Goal: Information Seeking & Learning: Learn about a topic

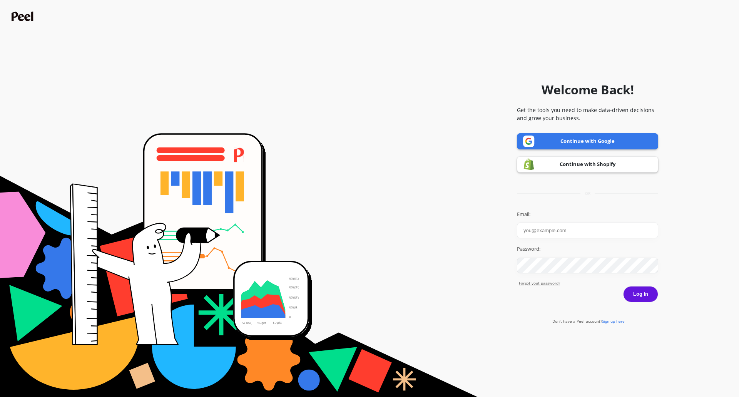
type input "[PERSON_NAME]"
click at [472, 184] on form "Welcome Back! Get the tools you need to make data-driven decisions and grow you…" at bounding box center [369, 198] width 731 height 389
click at [449, 262] on form "Welcome Back! Get the tools you need to make data-driven decisions and grow you…" at bounding box center [369, 198] width 731 height 389
click at [539, 342] on div "Welcome Back! Get the tools you need to make data-driven decisions and grow you…" at bounding box center [587, 198] width 141 height 389
click at [729, 210] on form "Welcome Back! Get the tools you need to make data-driven decisions and grow you…" at bounding box center [369, 198] width 731 height 389
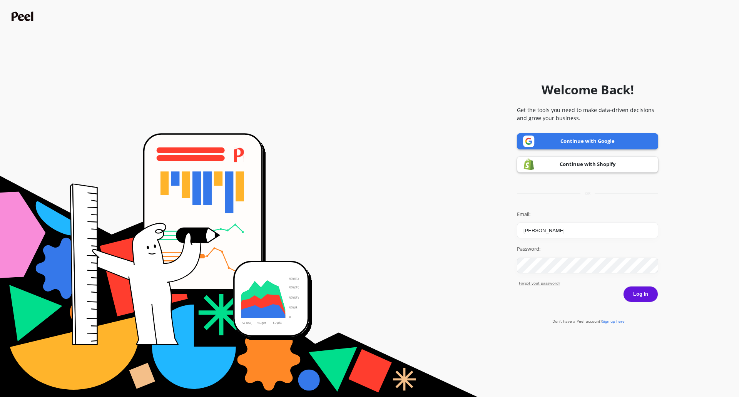
click at [579, 366] on div "Welcome Back! Get the tools you need to make data-driven decisions and grow you…" at bounding box center [587, 198] width 141 height 389
click at [639, 294] on button "Log in" at bounding box center [640, 294] width 35 height 16
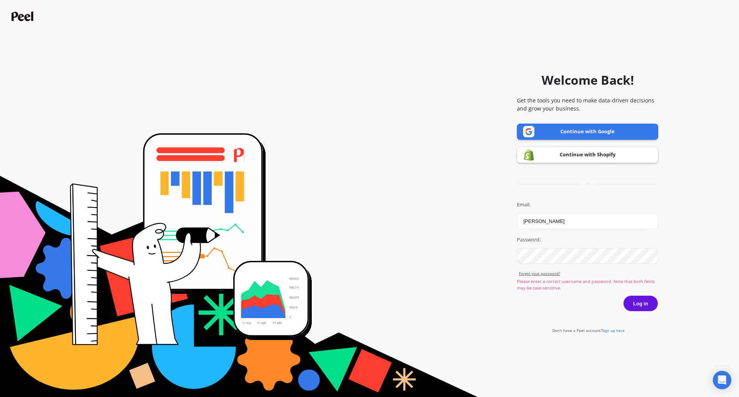
click at [569, 127] on link "Continue with Google" at bounding box center [587, 132] width 141 height 16
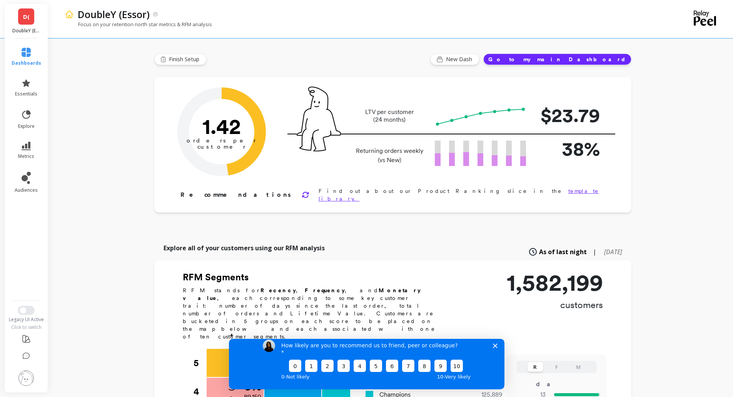
click at [561, 149] on p "38%" at bounding box center [569, 148] width 62 height 29
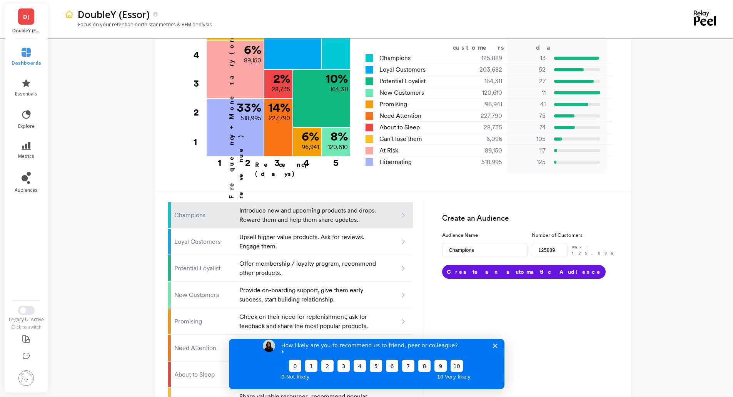
scroll to position [404, 0]
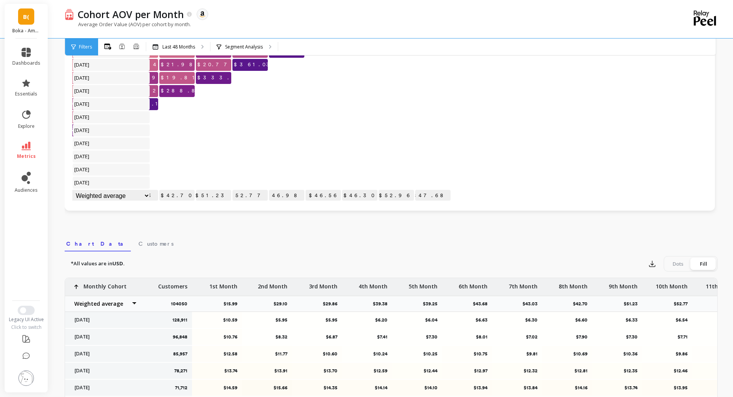
scroll to position [137, 0]
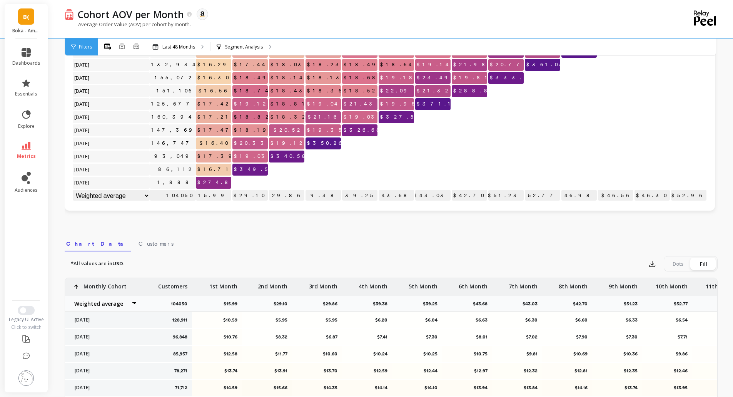
click at [146, 190] on select "Weighted average Weighted average excl. current month Sum Max Min" at bounding box center [111, 196] width 77 height 12
click at [219, 222] on div "Monthly Cohort Grid Drill Down Save Share Learn Click to create an audience 88,…" at bounding box center [391, 248] width 653 height 588
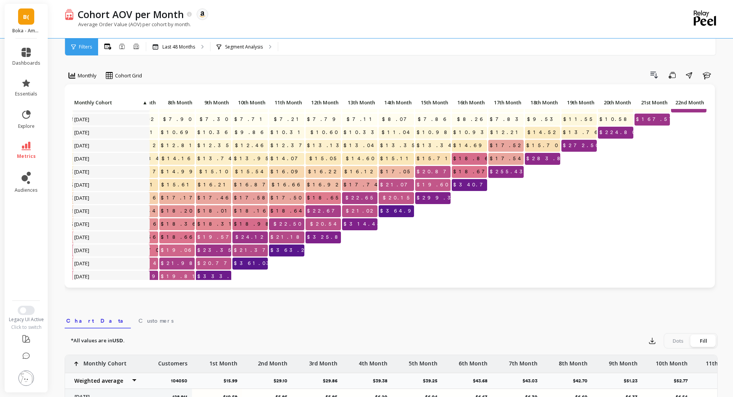
scroll to position [0, 298]
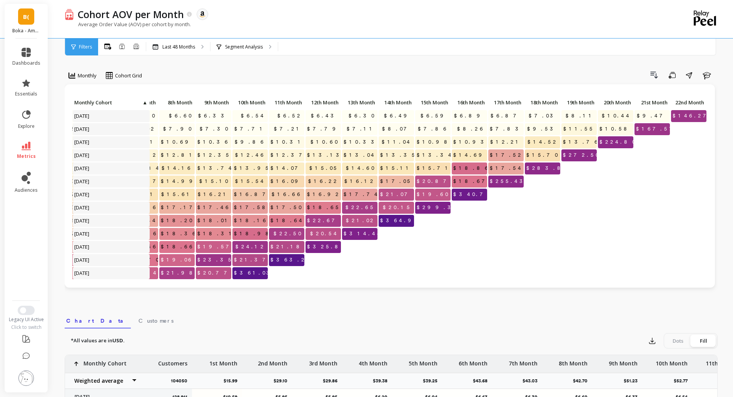
click at [71, 44] on div "Filters" at bounding box center [81, 46] width 33 height 17
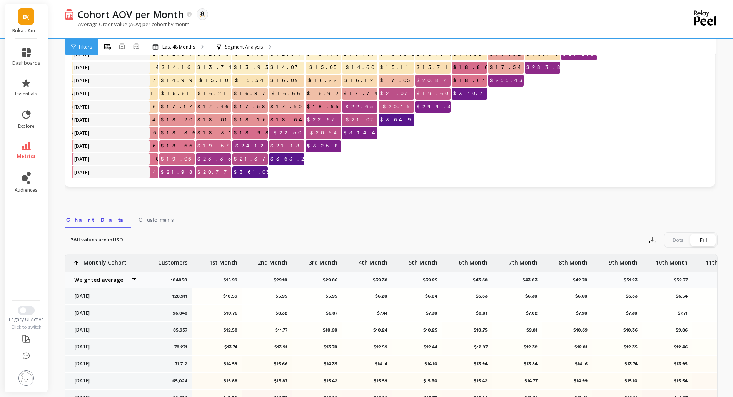
scroll to position [192, 0]
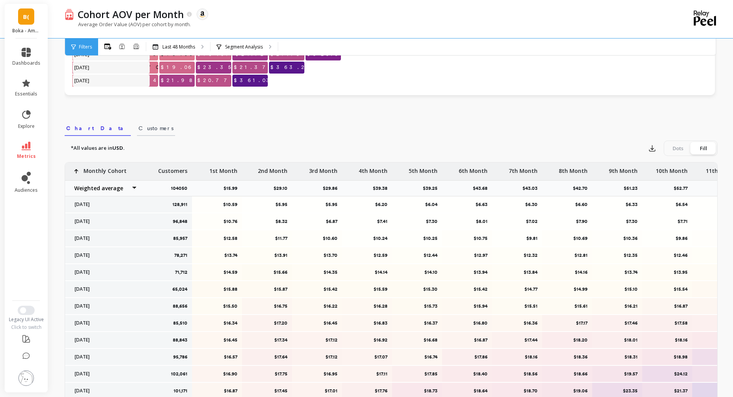
click at [139, 128] on span "Customers" at bounding box center [156, 128] width 35 height 8
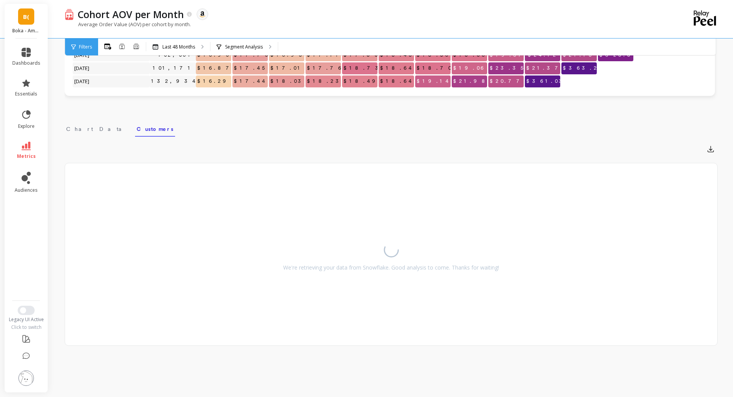
scroll to position [192, 0]
click at [79, 131] on span "Chart Data" at bounding box center [96, 129] width 61 height 8
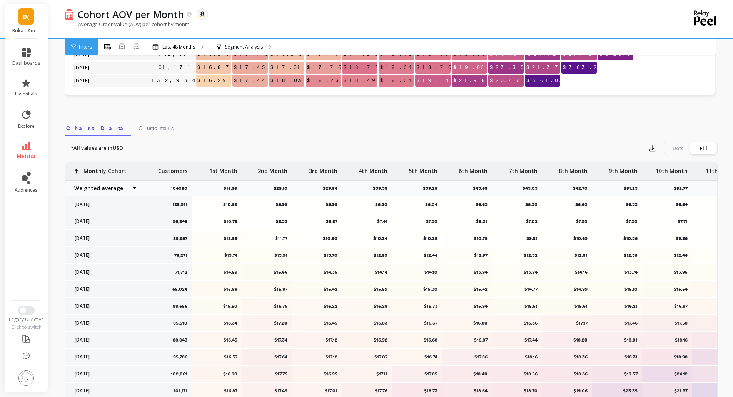
scroll to position [0, 0]
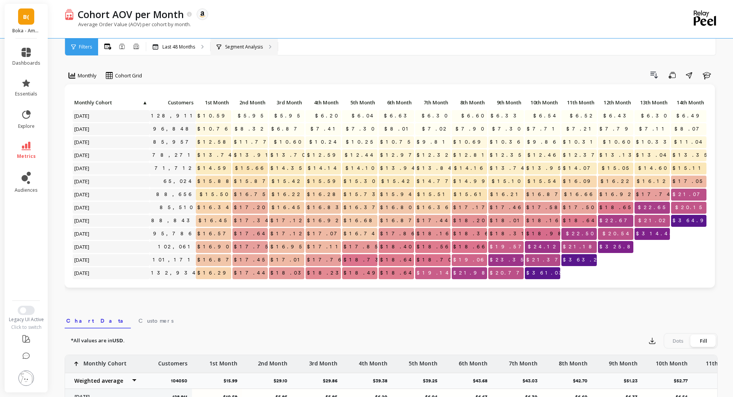
click at [254, 47] on p "Segment Analysis" at bounding box center [244, 47] width 38 height 6
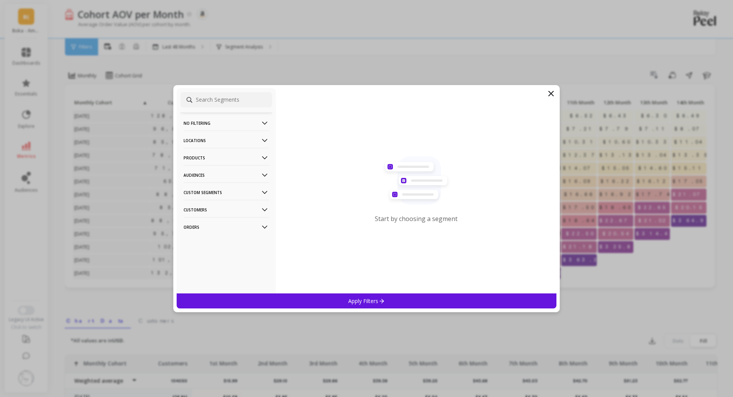
click at [234, 140] on p "Locations" at bounding box center [226, 140] width 85 height 20
click at [235, 140] on p "Locations" at bounding box center [226, 140] width 85 height 20
click at [235, 120] on p "No filtering" at bounding box center [226, 123] width 85 height 20
click at [213, 165] on p "Audiences" at bounding box center [226, 175] width 85 height 20
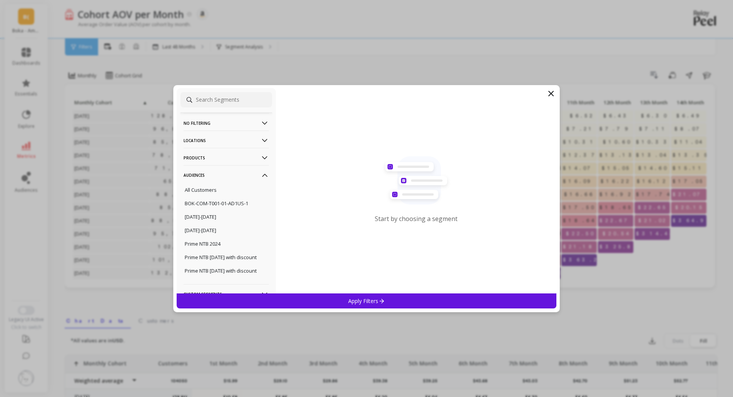
click at [213, 165] on p "Audiences" at bounding box center [226, 175] width 85 height 20
click at [215, 129] on p "No filtering" at bounding box center [226, 123] width 85 height 20
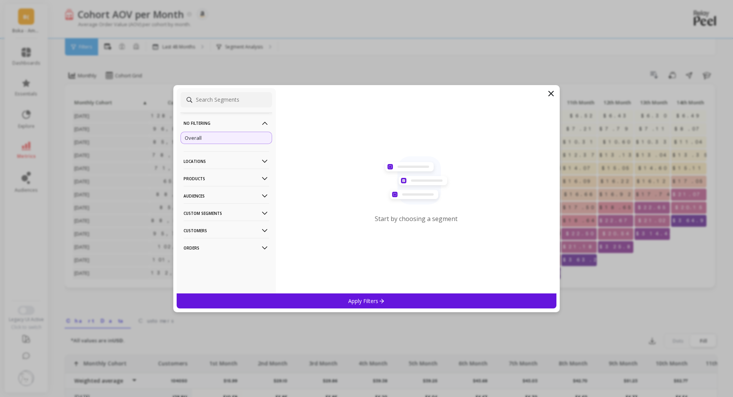
click at [207, 141] on div "Overall" at bounding box center [226, 138] width 92 height 12
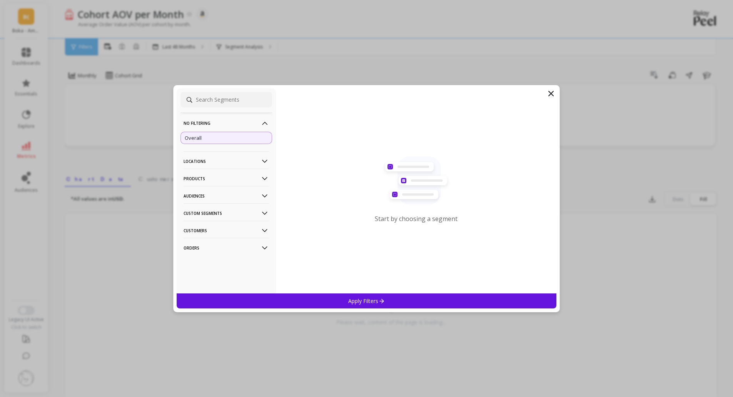
click at [222, 210] on p "Custom Segments" at bounding box center [226, 213] width 85 height 20
click at [222, 192] on p "Audiences" at bounding box center [226, 196] width 85 height 20
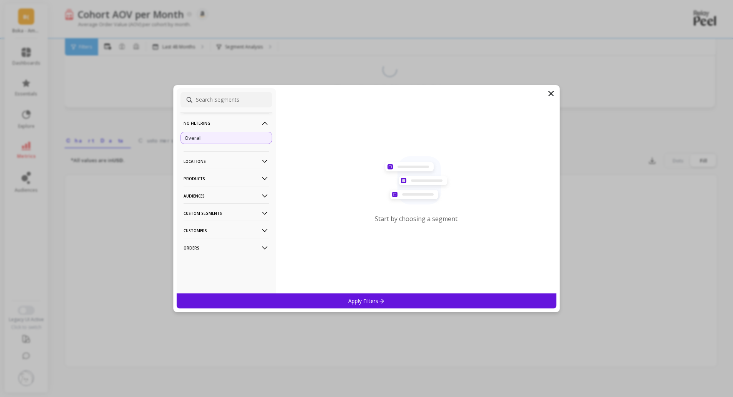
click at [214, 232] on p "Customers" at bounding box center [226, 230] width 85 height 20
click at [226, 234] on p "Customers" at bounding box center [226, 230] width 85 height 20
click at [221, 251] on p "Orders" at bounding box center [226, 248] width 85 height 20
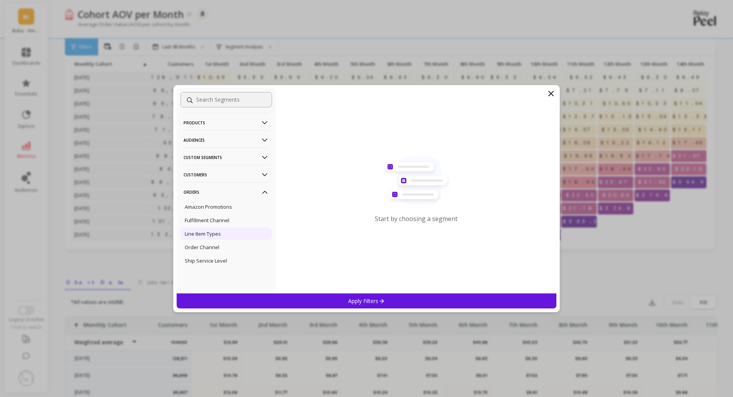
scroll to position [8, 0]
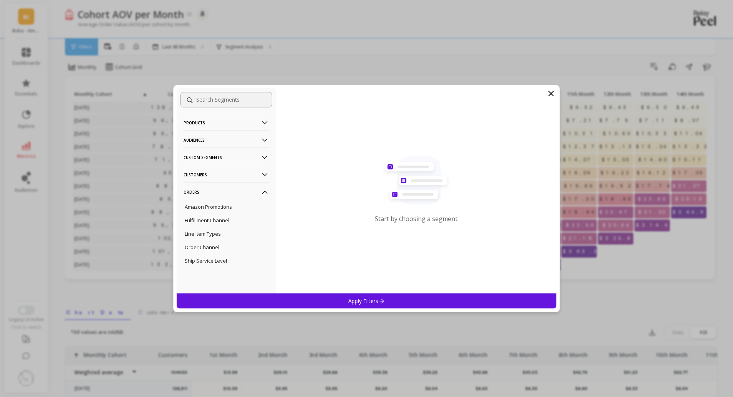
click at [543, 98] on div "Start by choosing a segment" at bounding box center [416, 190] width 281 height 205
click at [544, 96] on div "Start by choosing a segment" at bounding box center [416, 190] width 281 height 205
click at [546, 93] on icon at bounding box center [550, 93] width 9 height 9
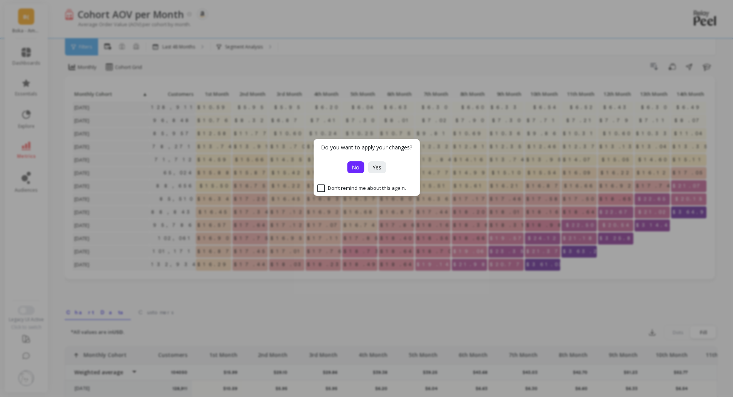
click at [360, 167] on button "No" at bounding box center [355, 167] width 17 height 12
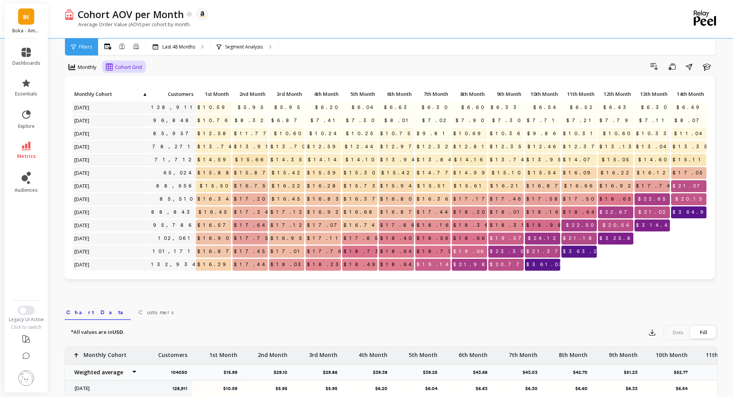
click at [138, 69] on span "Cohort Grid" at bounding box center [128, 66] width 27 height 7
click at [346, 71] on div "Drill Down Save Share Learn" at bounding box center [432, 66] width 570 height 12
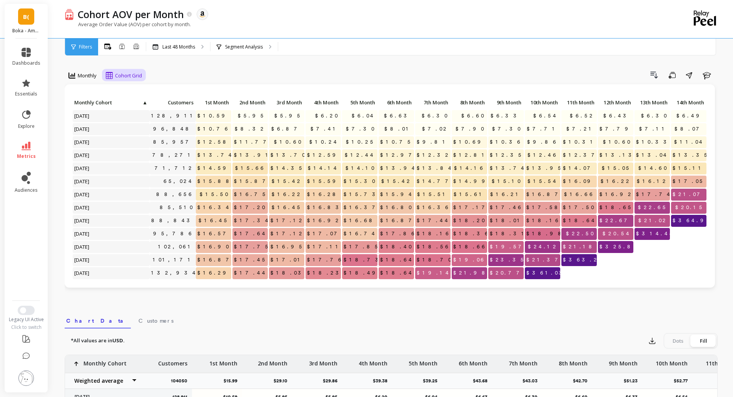
click at [119, 76] on span "Cohort Grid" at bounding box center [128, 75] width 27 height 7
click at [81, 74] on span "Monthly" at bounding box center [87, 75] width 19 height 7
click at [280, 71] on div "Drill Down Save Share Learn" at bounding box center [432, 75] width 570 height 12
drag, startPoint x: 686, startPoint y: 80, endPoint x: 688, endPoint y: 76, distance: 5.2
click at [686, 80] on button "Share" at bounding box center [689, 75] width 14 height 12
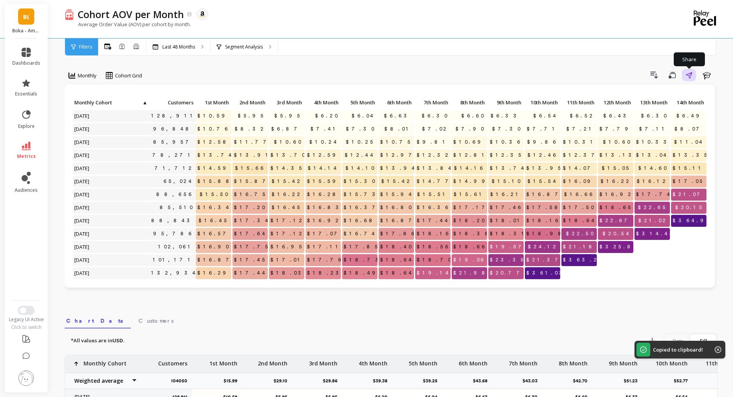
click at [688, 76] on icon "button" at bounding box center [689, 75] width 7 height 7
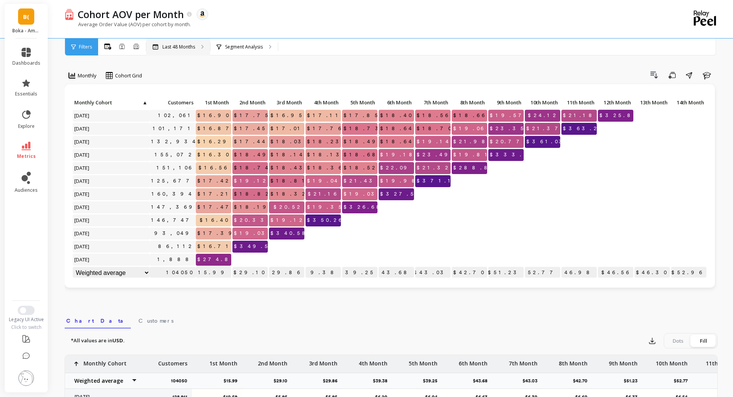
click at [184, 45] on p "Last 48 Months" at bounding box center [178, 47] width 33 height 6
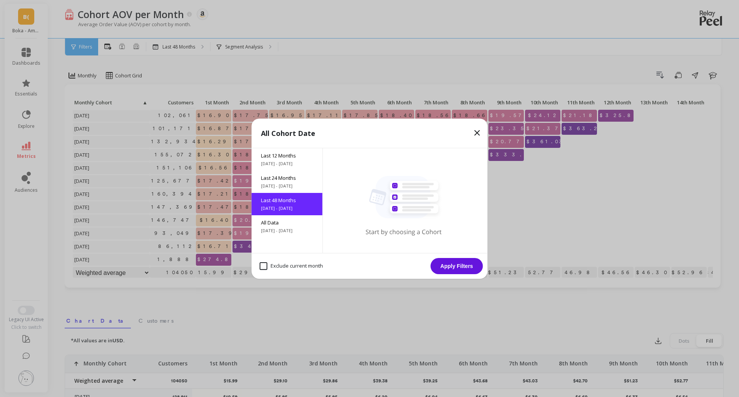
click at [477, 134] on icon at bounding box center [477, 132] width 9 height 9
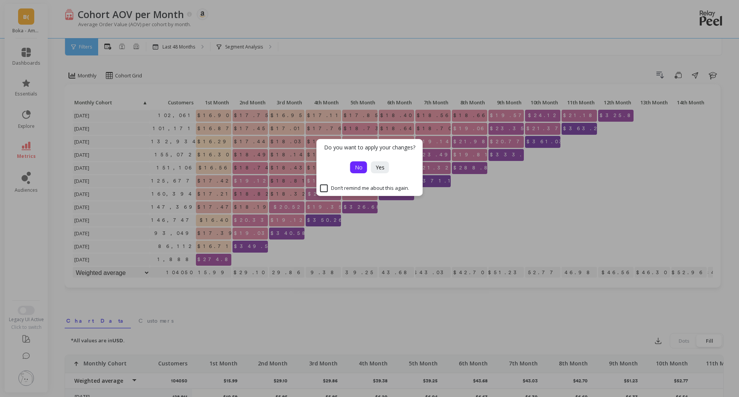
click at [357, 168] on span "No" at bounding box center [359, 167] width 8 height 7
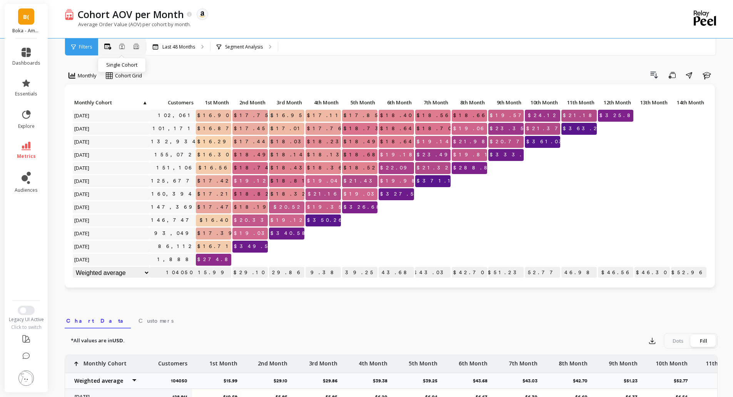
click at [122, 48] on icon at bounding box center [121, 46] width 5 height 6
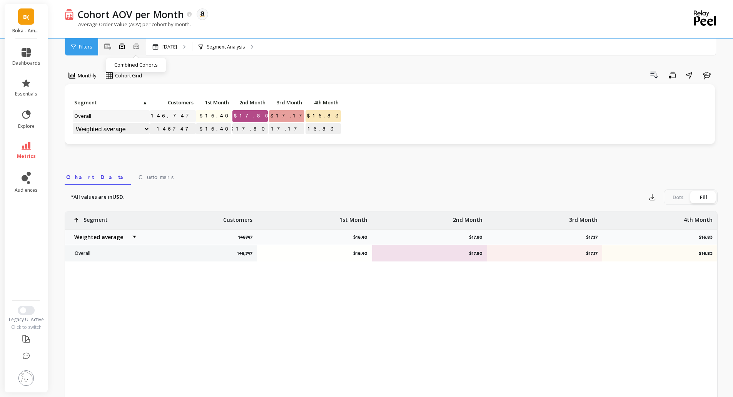
click at [136, 47] on icon at bounding box center [136, 46] width 7 height 7
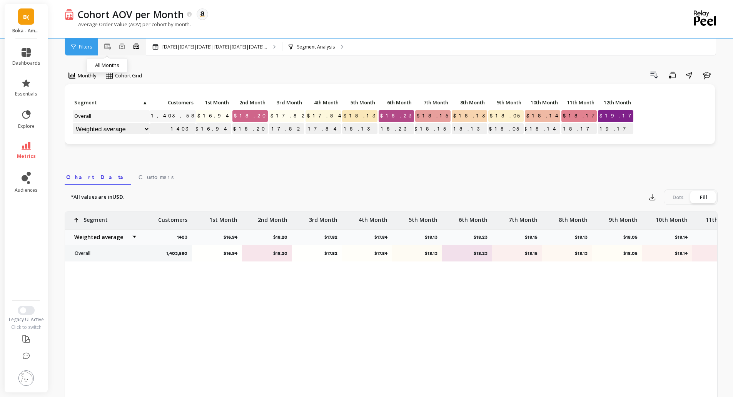
click at [108, 46] on icon at bounding box center [107, 46] width 7 height 6
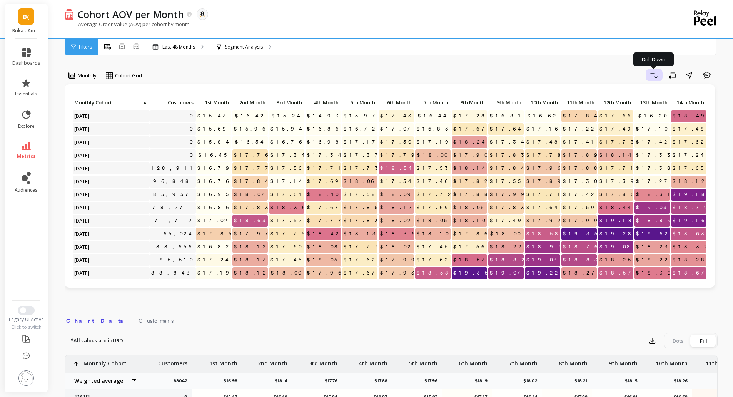
click at [653, 74] on icon "button" at bounding box center [654, 74] width 9 height 9
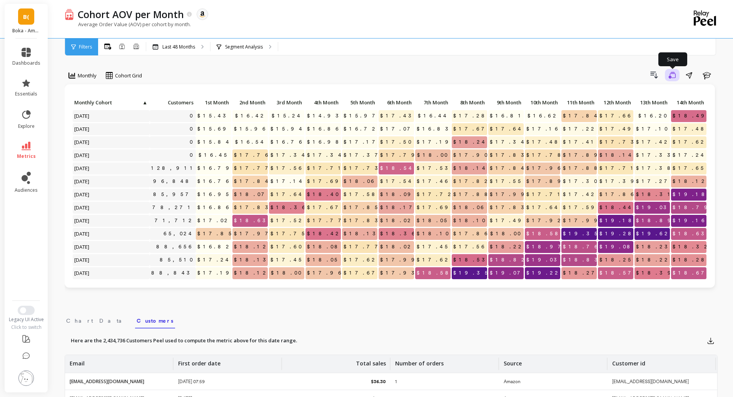
click at [672, 77] on icon "button" at bounding box center [672, 75] width 7 height 7
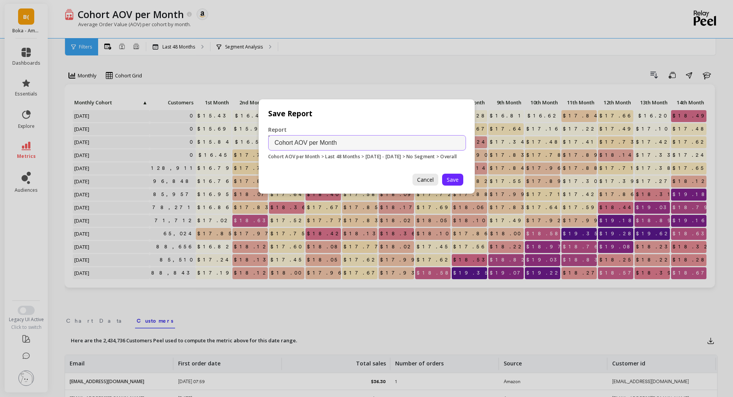
click at [427, 181] on span "Cancel" at bounding box center [425, 179] width 17 height 7
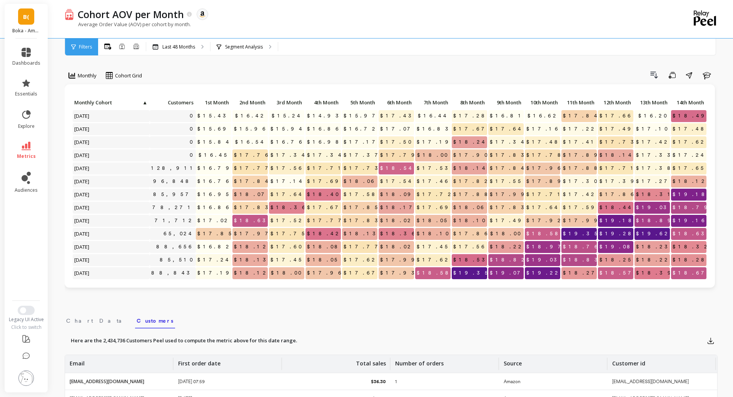
drag, startPoint x: 339, startPoint y: 103, endPoint x: 114, endPoint y: 106, distance: 224.3
click at [172, 109] on div "Customers" at bounding box center [172, 103] width 46 height 13
drag, startPoint x: 73, startPoint y: 100, endPoint x: 61, endPoint y: 108, distance: 14.5
click at [59, 108] on div "Cohort AOV per Month The data you are viewing comes from: Amazon Seller Central…" at bounding box center [392, 318] width 681 height 636
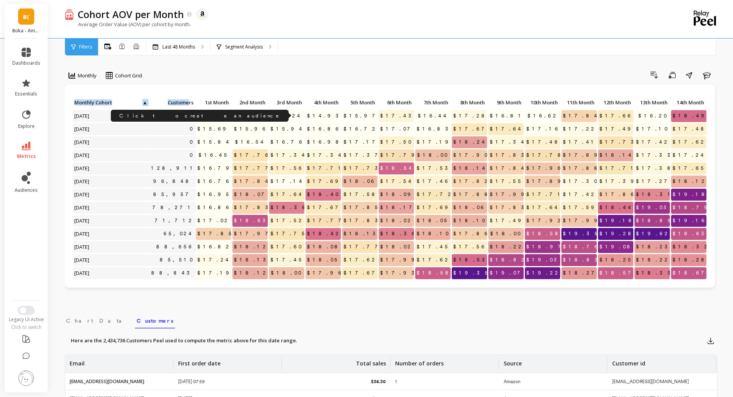
drag, startPoint x: 67, startPoint y: 102, endPoint x: 203, endPoint y: 105, distance: 136.3
click at [190, 106] on div "Click to create an audience 0 $15.43 $16.42 $15.24 $14.93 $15.97 $17.43 $16.44 …" at bounding box center [390, 185] width 650 height 203
click at [690, 77] on icon "button" at bounding box center [689, 75] width 6 height 6
copy div "Monthly Cohort ▲ Customer"
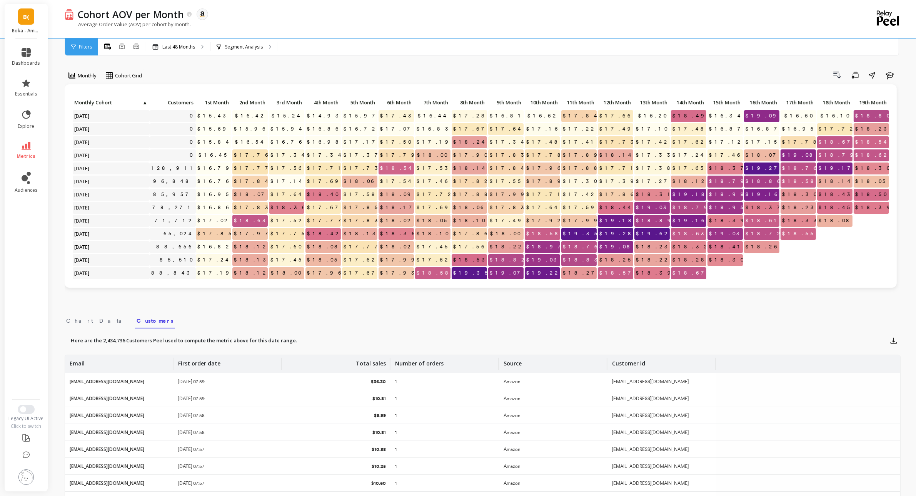
drag, startPoint x: 250, startPoint y: 143, endPoint x: 318, endPoint y: 79, distance: 93.1
click at [318, 79] on div "Drill Down Save Share Learn" at bounding box center [523, 75] width 753 height 12
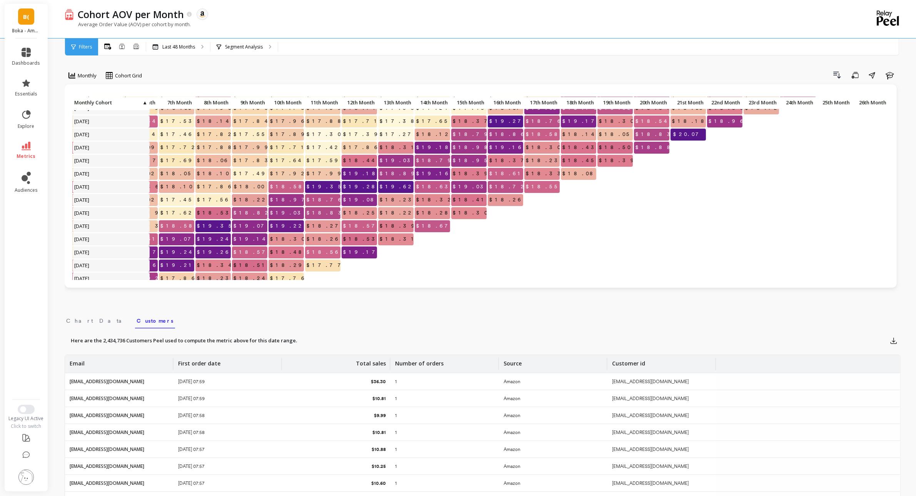
scroll to position [21, 264]
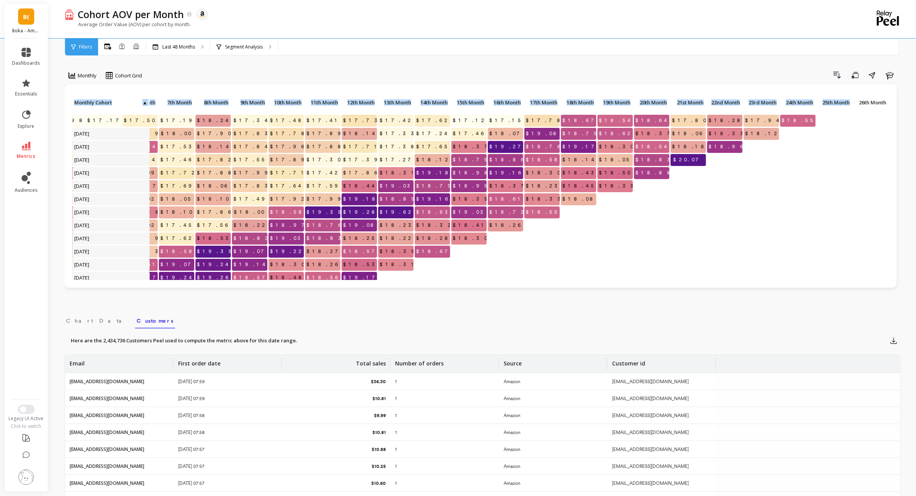
drag, startPoint x: 880, startPoint y: 266, endPoint x: 188, endPoint y: 104, distance: 710.8
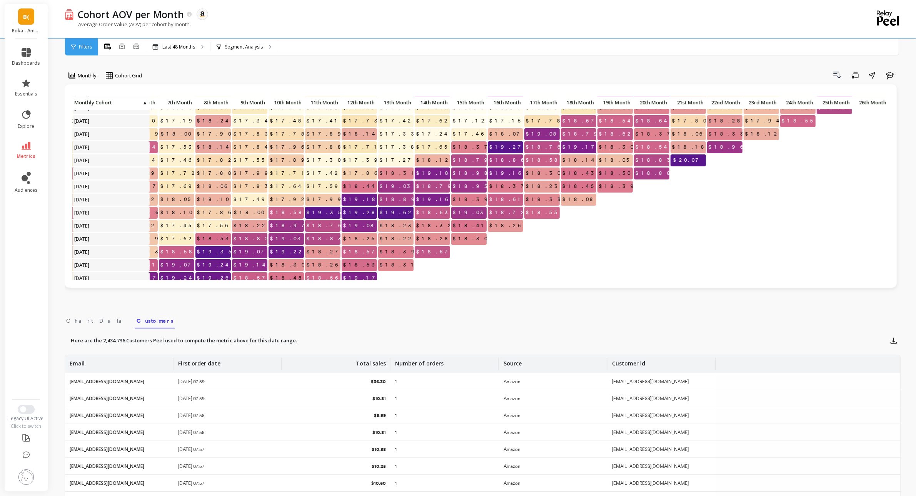
click at [218, 149] on span "$18.14" at bounding box center [214, 147] width 38 height 12
click at [248, 155] on span "$17.55" at bounding box center [250, 160] width 37 height 12
click at [305, 162] on p "$17.30" at bounding box center [322, 160] width 35 height 12
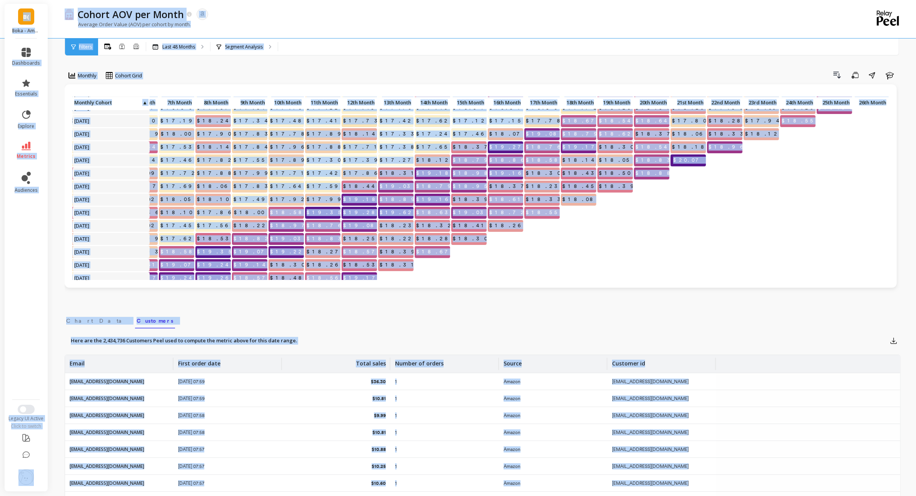
click at [369, 304] on div "Monthly Cohort Grid Drill Down Save Share Learn $15.24 $14.93 $15.97 $17.43 $16…" at bounding box center [483, 329] width 836 height 596
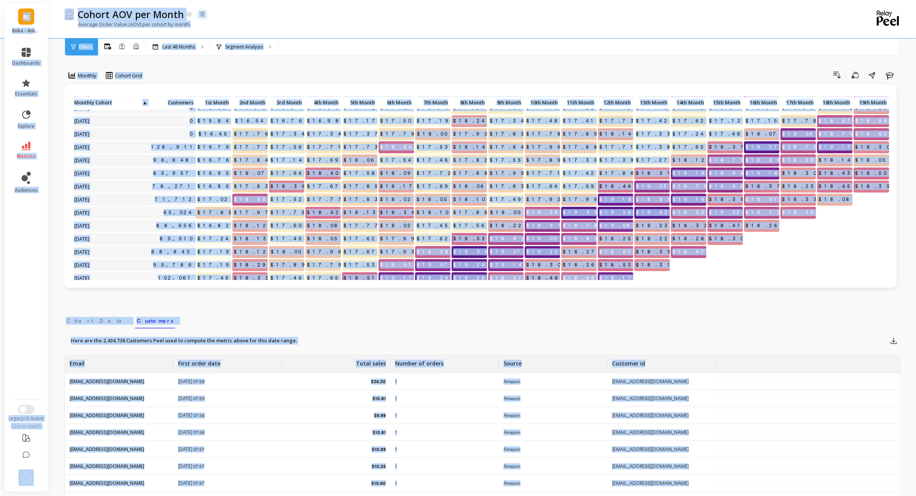
click at [189, 292] on div "Click to create an audience 0 $15.43 $16.42 $15.24 $14.93 $15.97 $17.43 $16.44 …" at bounding box center [481, 191] width 832 height 215
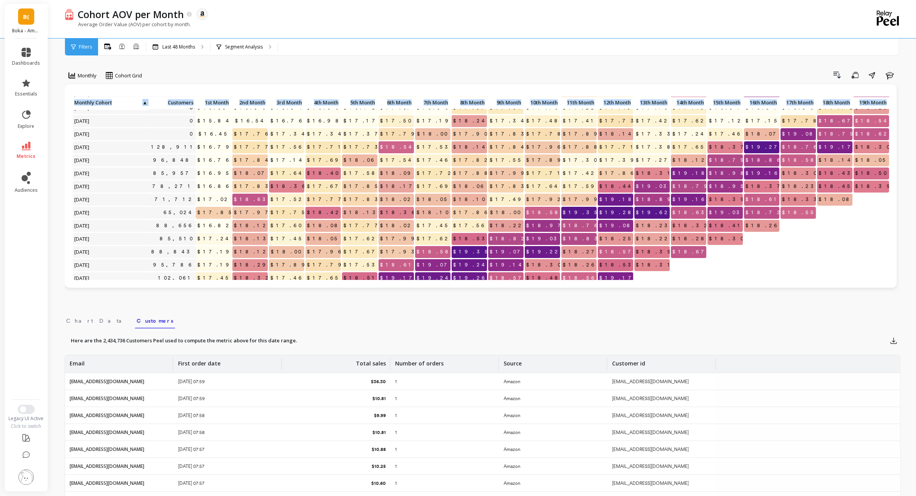
drag, startPoint x: 72, startPoint y: 101, endPoint x: 66, endPoint y: 101, distance: 6.2
click at [66, 101] on div "Click to create an audience 0 $15.43 $16.42 $15.24 $14.93 $15.97 $17.43 $16.44 …" at bounding box center [481, 185] width 832 height 203
click at [67, 93] on div "Click to create an audience 0 $15.43 $16.42 $15.24 $14.93 $15.97 $17.43 $16.44 …" at bounding box center [481, 185] width 832 height 203
drag, startPoint x: 68, startPoint y: 91, endPoint x: 58, endPoint y: 91, distance: 10.4
click at [58, 91] on div "Cohort AOV per Month The data you are viewing comes from: Amazon Seller Central…" at bounding box center [484, 318] width 864 height 636
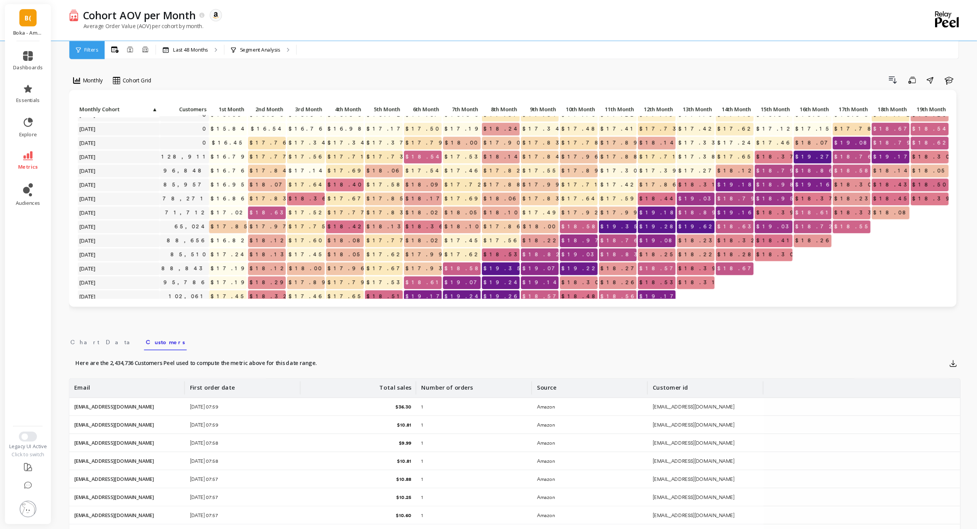
scroll to position [15, 0]
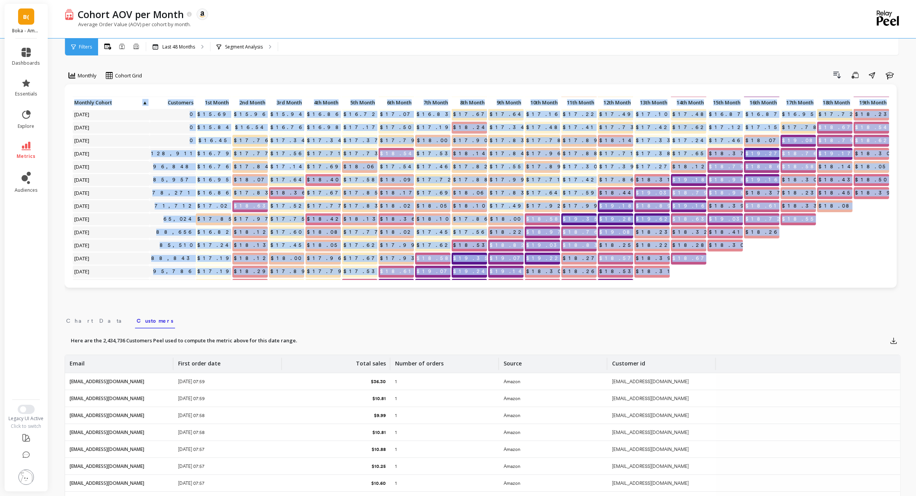
drag, startPoint x: 70, startPoint y: 93, endPoint x: 186, endPoint y: 114, distance: 117.3
click at [186, 114] on div "Click to create an audience 0 $15.43 $16.42 $15.24 $14.93 $15.97 $17.43 $16.44 …" at bounding box center [481, 185] width 832 height 203
copy div "0 $15.69 $15.96 $15.94 $16.86 $16.72 $17.07 $16.83 $17.67 $17.64 $17.16 $17.22 …"
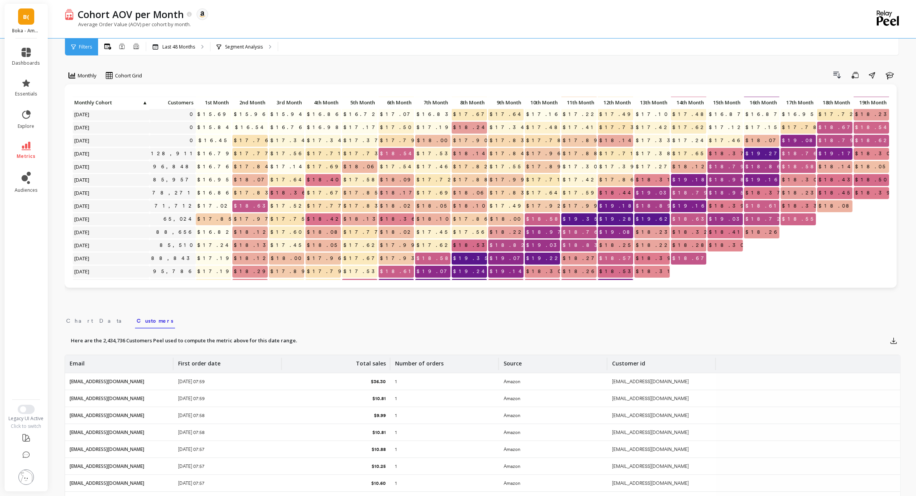
drag, startPoint x: 797, startPoint y: 328, endPoint x: 797, endPoint y: 322, distance: 6.2
click at [738, 328] on div "Here are the 2,434,736 Customers Peel used to compute the metric above for this…" at bounding box center [483, 467] width 836 height 278
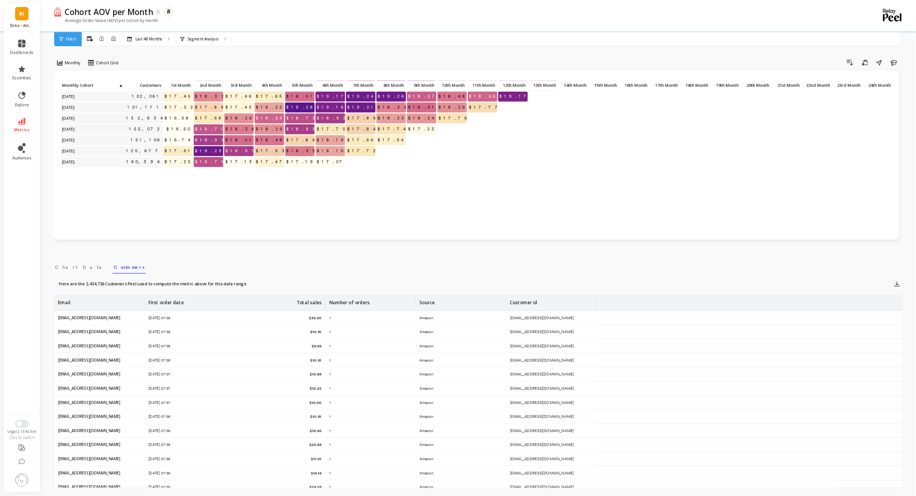
scroll to position [0, 0]
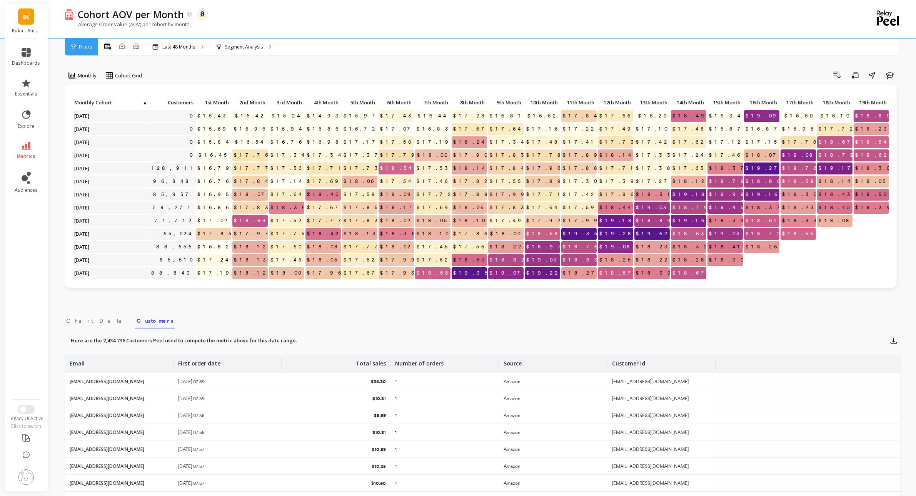
click at [738, 94] on div "Click to create an audience 0 $15.43 $16.42 $15.24 $14.93 $15.97 $17.43 $16.44 …" at bounding box center [481, 185] width 832 height 203
click at [121, 73] on span "Cohort Grid" at bounding box center [128, 75] width 27 height 7
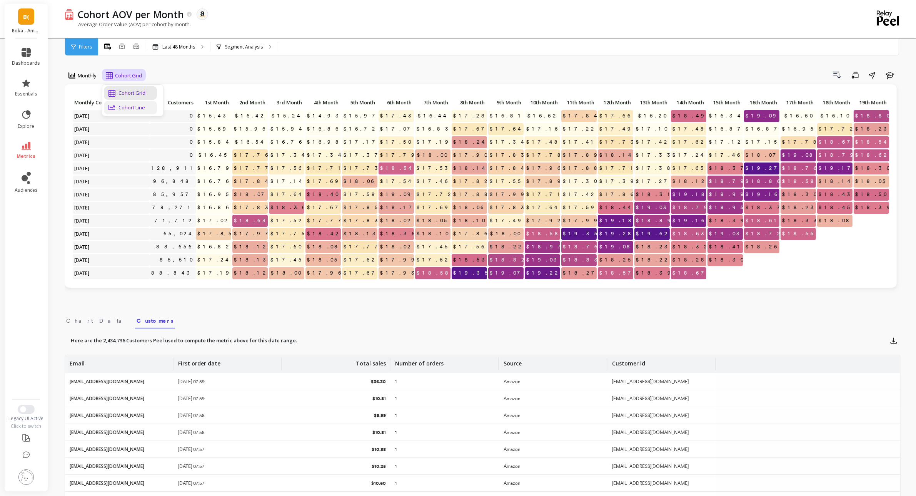
click at [133, 107] on div "Cohort Line" at bounding box center [131, 107] width 44 height 7
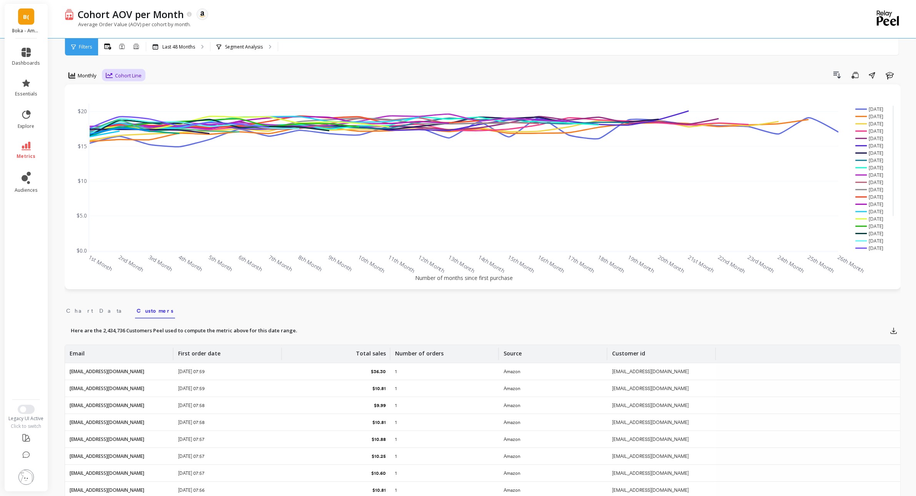
click at [129, 72] on span "Cohort Line" at bounding box center [128, 75] width 27 height 7
click at [131, 90] on div "Cohort Grid" at bounding box center [131, 92] width 44 height 7
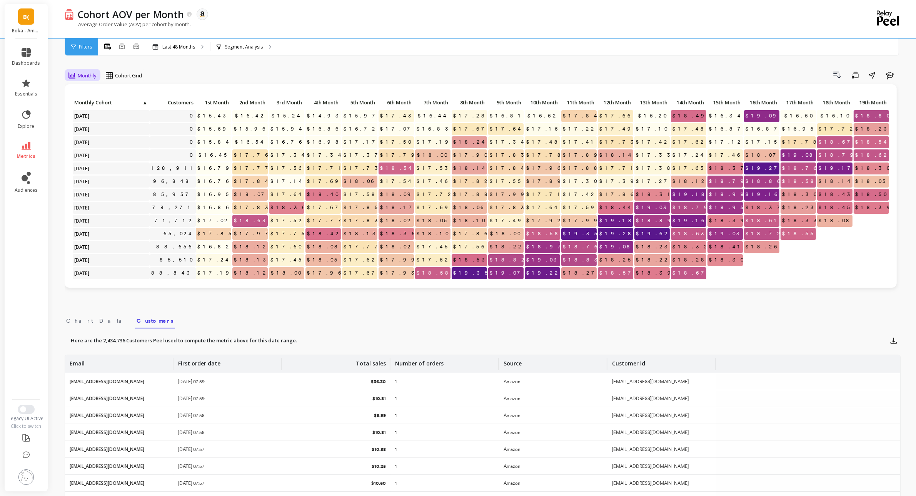
click at [80, 77] on span "Monthly" at bounding box center [87, 75] width 19 height 7
click at [214, 73] on div "Drill Down Save Share Learn" at bounding box center [523, 75] width 753 height 12
click at [73, 74] on icon at bounding box center [71, 75] width 7 height 7
click at [97, 104] on div "Quarterly" at bounding box center [93, 107] width 44 height 7
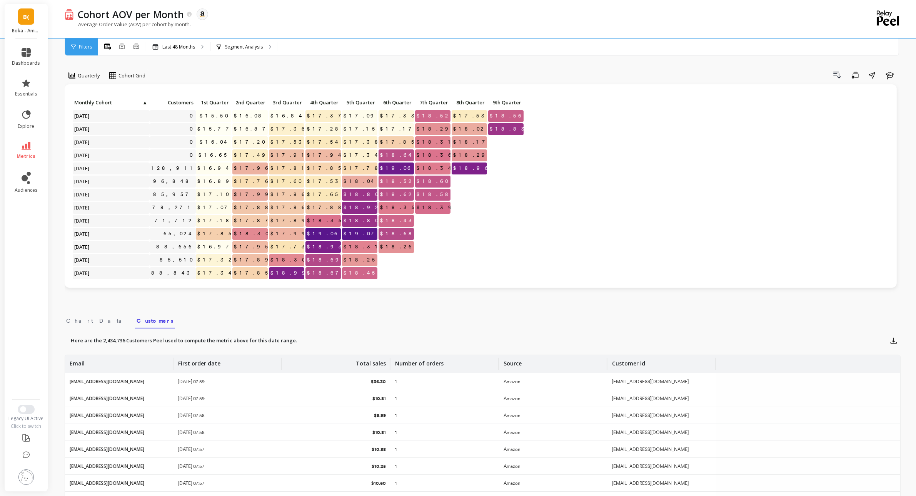
click at [28, 23] on link "B(" at bounding box center [26, 16] width 16 height 16
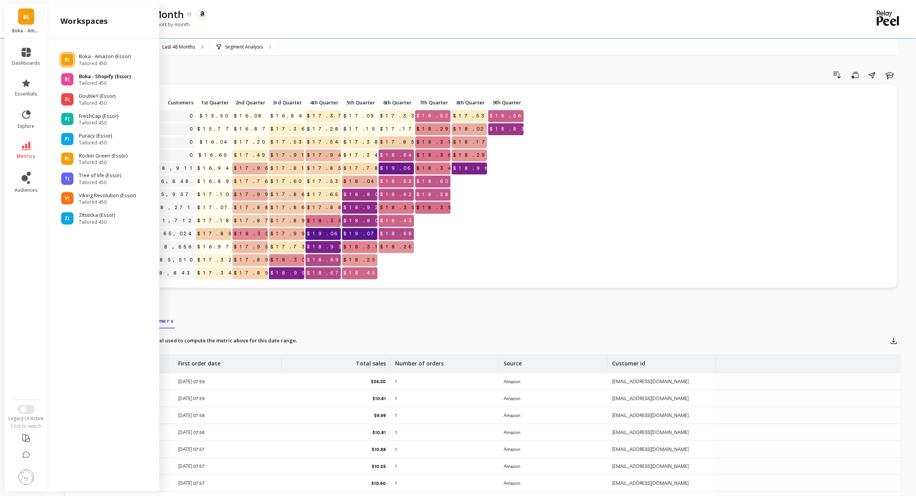
click at [128, 80] on span "Tailored 450" at bounding box center [105, 83] width 52 height 6
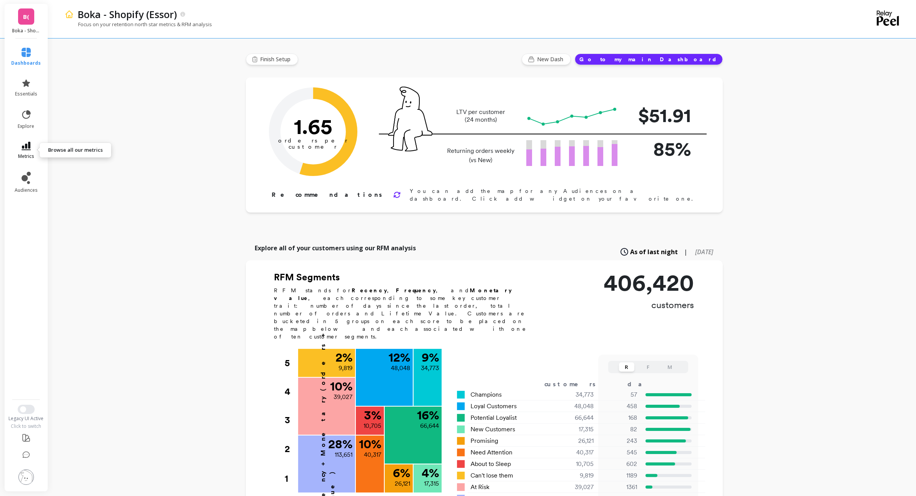
click at [33, 150] on link "metrics" at bounding box center [27, 151] width 30 height 18
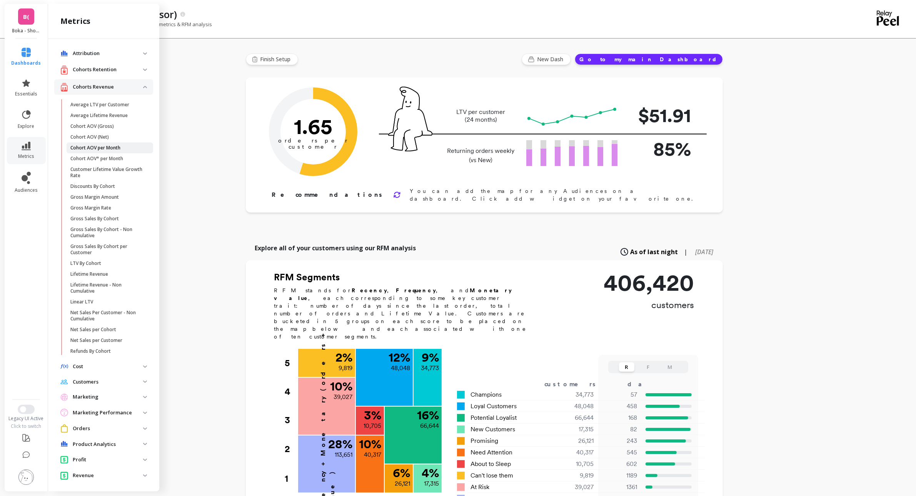
click at [133, 146] on span "Cohort AOV per Month" at bounding box center [106, 148] width 73 height 6
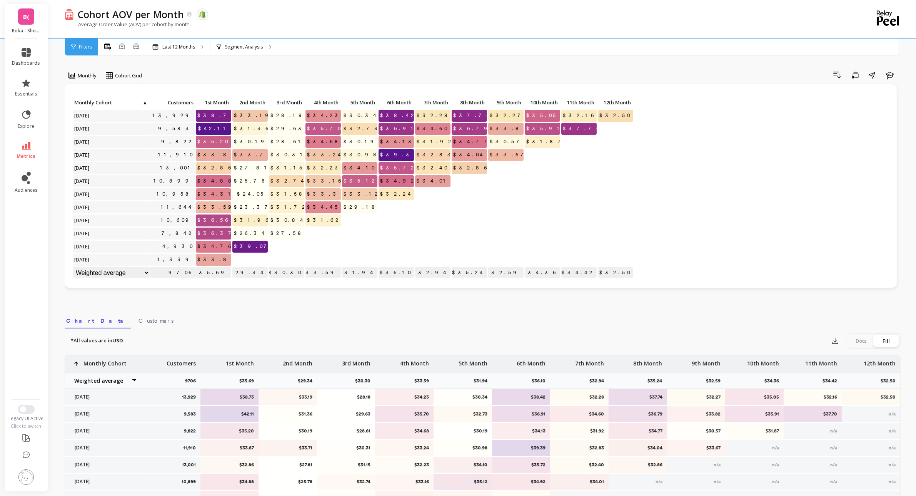
click at [192, 58] on div "Monthly Cohort Grid Drill Down Save Share Learn Click to create an audience 13,…" at bounding box center [483, 325] width 836 height 588
click at [183, 47] on p "Last 12 Months" at bounding box center [178, 47] width 33 height 6
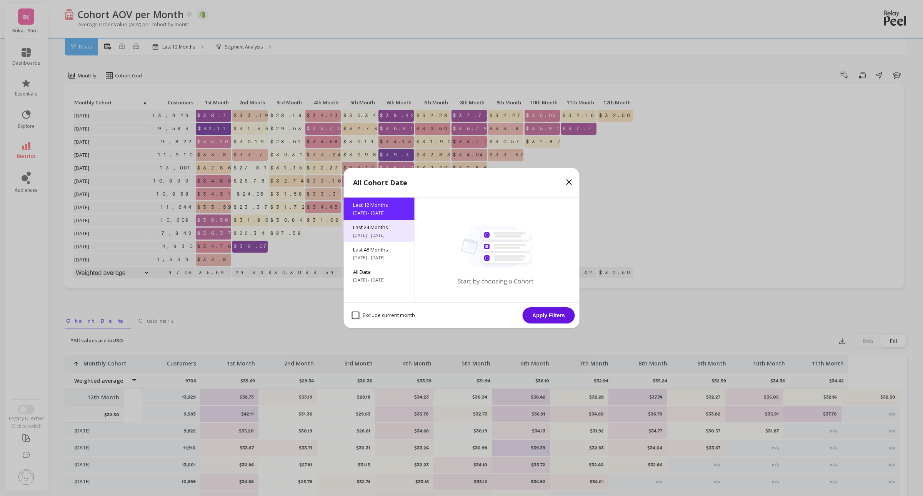
click at [368, 234] on span "10/9/2023 - 10/9/2025" at bounding box center [379, 235] width 52 height 6
click at [541, 316] on button "Apply Filters" at bounding box center [549, 315] width 52 height 16
